Goal: Task Accomplishment & Management: Use online tool/utility

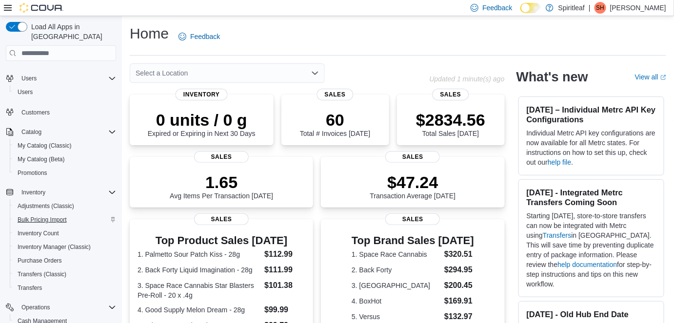
scroll to position [133, 0]
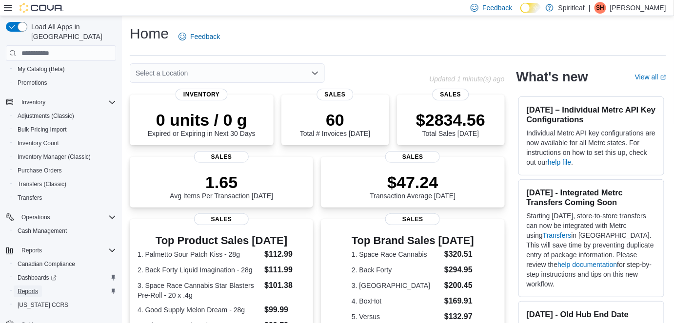
click at [32, 288] on span "Reports" at bounding box center [28, 292] width 20 height 8
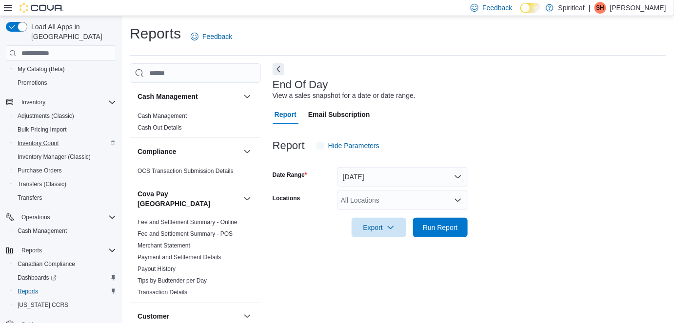
scroll to position [10, 0]
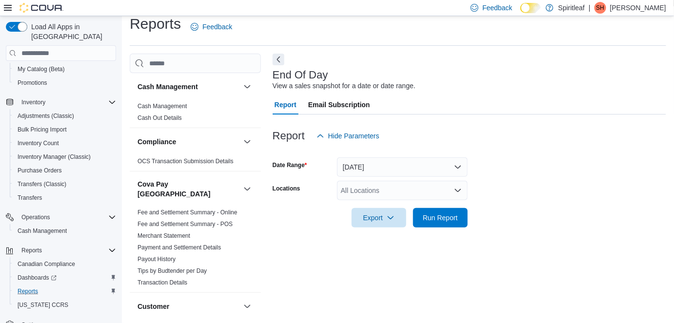
click at [389, 191] on div "All Locations" at bounding box center [402, 191] width 131 height 20
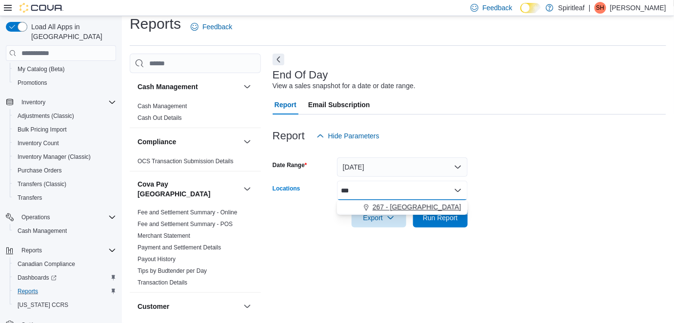
type input "***"
click at [408, 208] on span "267 - [GEOGRAPHIC_DATA]" at bounding box center [417, 207] width 89 height 10
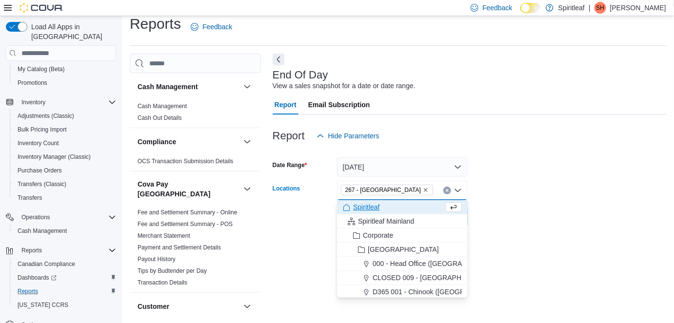
click at [507, 198] on form "Date Range [DATE] Locations 267 - [GEOGRAPHIC_DATA] Combo box. Selected. 267 - …" at bounding box center [470, 187] width 394 height 82
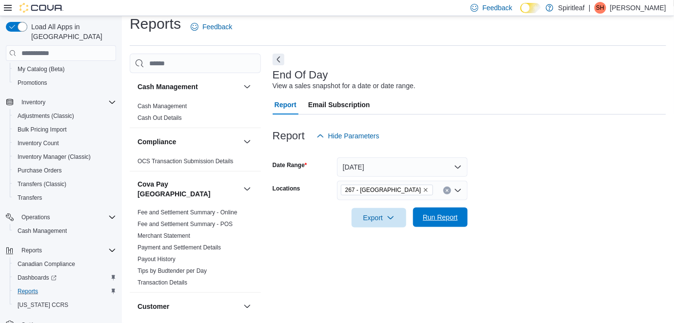
click at [439, 217] on span "Run Report" at bounding box center [440, 218] width 35 height 10
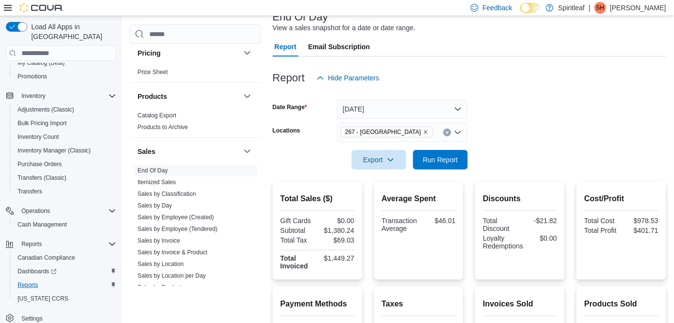
scroll to position [665, 0]
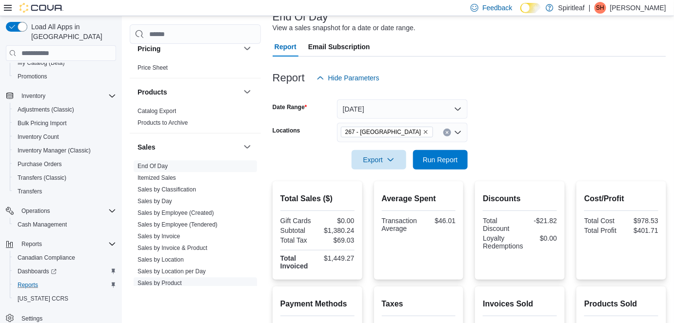
click at [162, 280] on link "Sales by Product" at bounding box center [160, 283] width 44 height 7
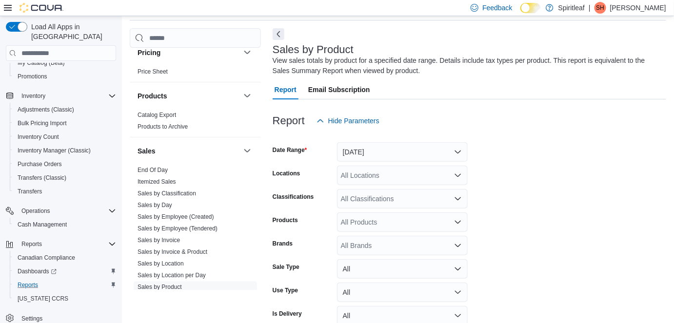
scroll to position [32, 0]
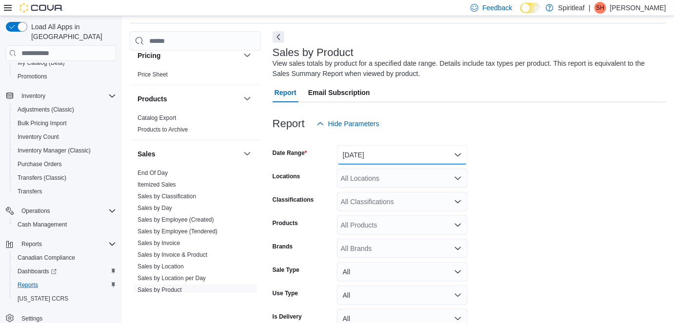
click at [384, 150] on button "[DATE]" at bounding box center [402, 155] width 131 height 20
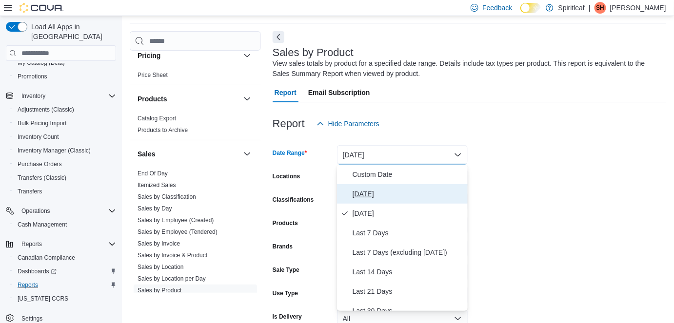
click at [384, 193] on span "[DATE]" at bounding box center [408, 194] width 111 height 12
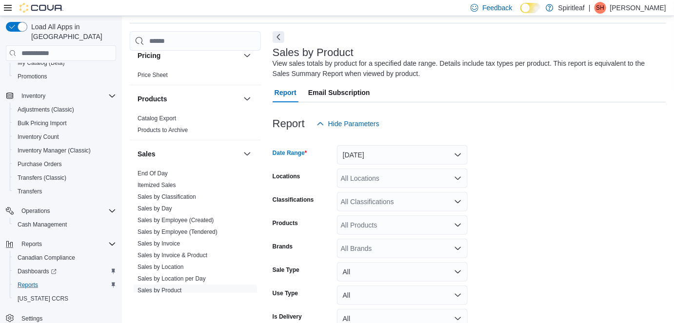
click at [383, 179] on div "All Locations" at bounding box center [402, 179] width 131 height 20
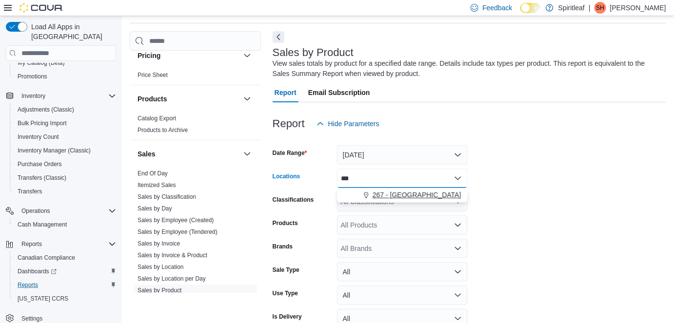
type input "***"
click at [410, 194] on span "267 - [GEOGRAPHIC_DATA]" at bounding box center [417, 195] width 89 height 10
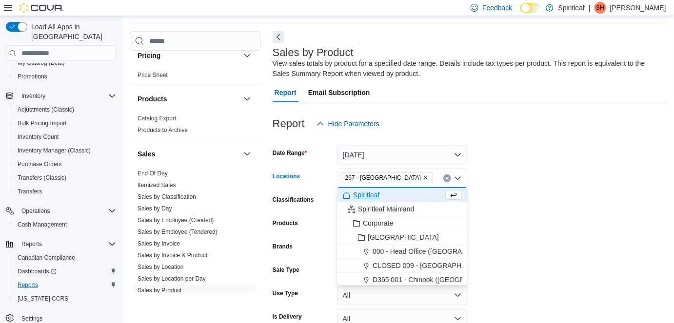
click at [488, 185] on form "Date Range [DATE] Locations 267 - [GEOGRAPHIC_DATA] Combo box. Selected. 267 - …" at bounding box center [470, 245] width 394 height 222
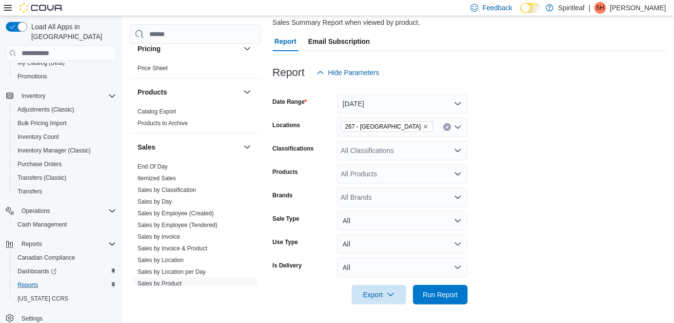
scroll to position [84, 0]
click at [387, 294] on icon "button" at bounding box center [391, 294] width 8 height 8
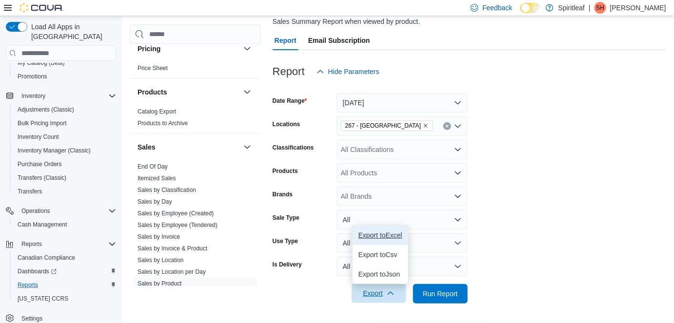
click at [405, 228] on button "Export to Excel" at bounding box center [381, 236] width 56 height 20
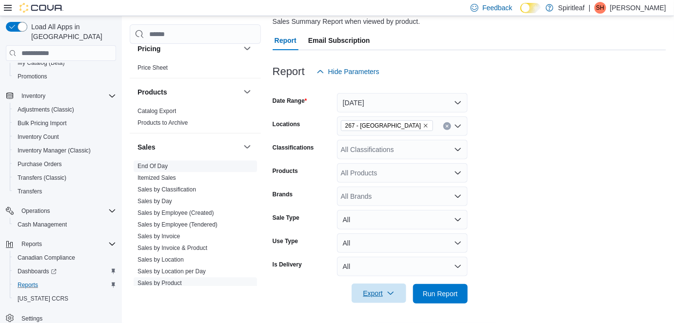
click at [170, 161] on span "End Of Day" at bounding box center [195, 167] width 123 height 12
click at [149, 163] on link "End Of Day" at bounding box center [153, 166] width 30 height 7
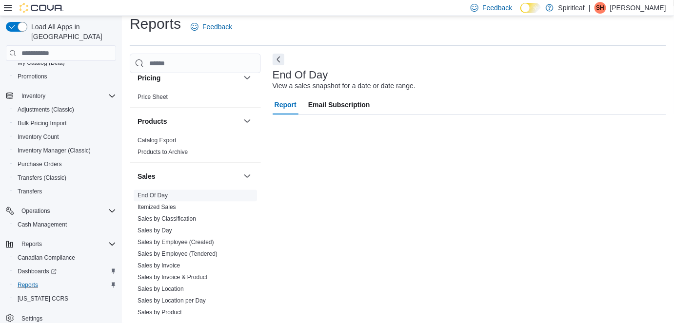
scroll to position [10, 0]
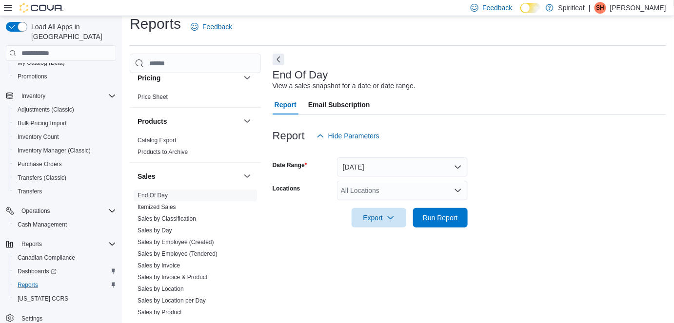
click at [373, 190] on div "All Locations" at bounding box center [402, 191] width 131 height 20
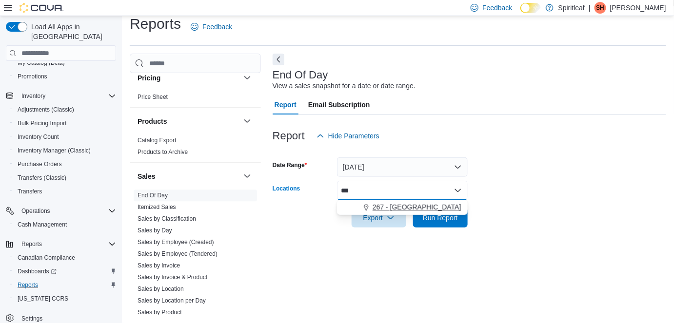
type input "***"
click at [420, 207] on span "267 - [GEOGRAPHIC_DATA]" at bounding box center [417, 207] width 89 height 10
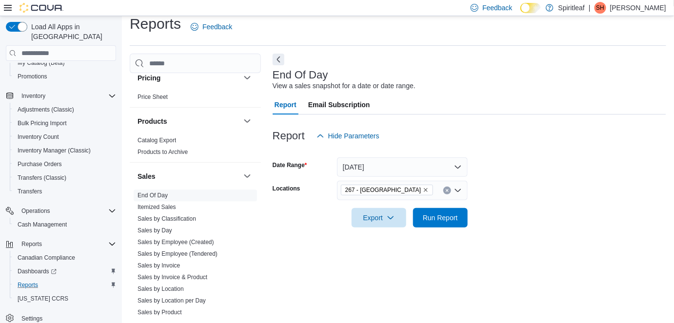
click at [496, 201] on div at bounding box center [470, 204] width 394 height 8
click at [443, 219] on span "Run Report" at bounding box center [440, 218] width 35 height 10
